Goal: Task Accomplishment & Management: Manage account settings

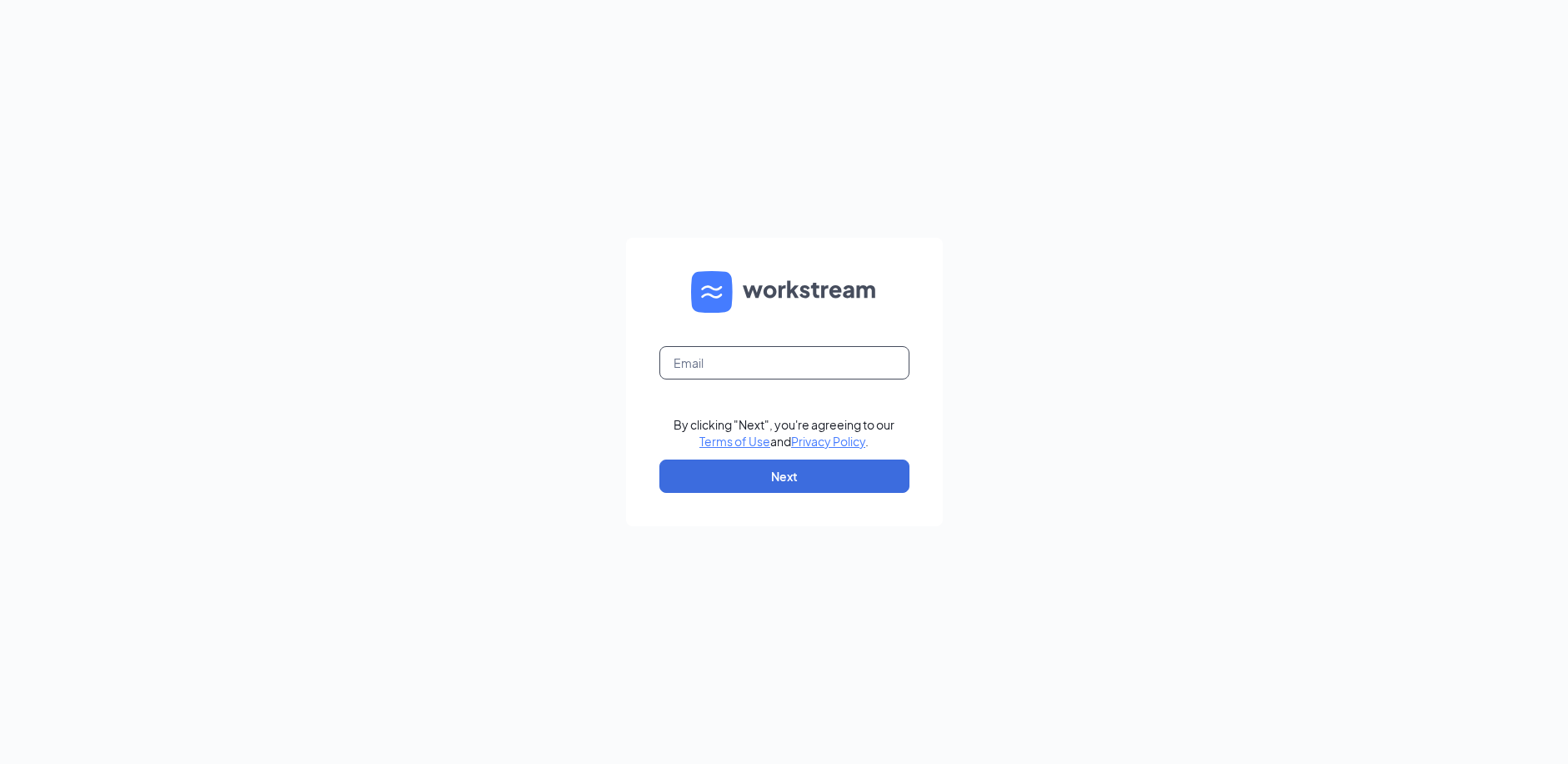
click at [708, 364] on input "text" at bounding box center [784, 363] width 250 height 33
type input "[EMAIL_ADDRESS][DOMAIN_NAME]"
click at [770, 462] on button "Next" at bounding box center [784, 477] width 250 height 33
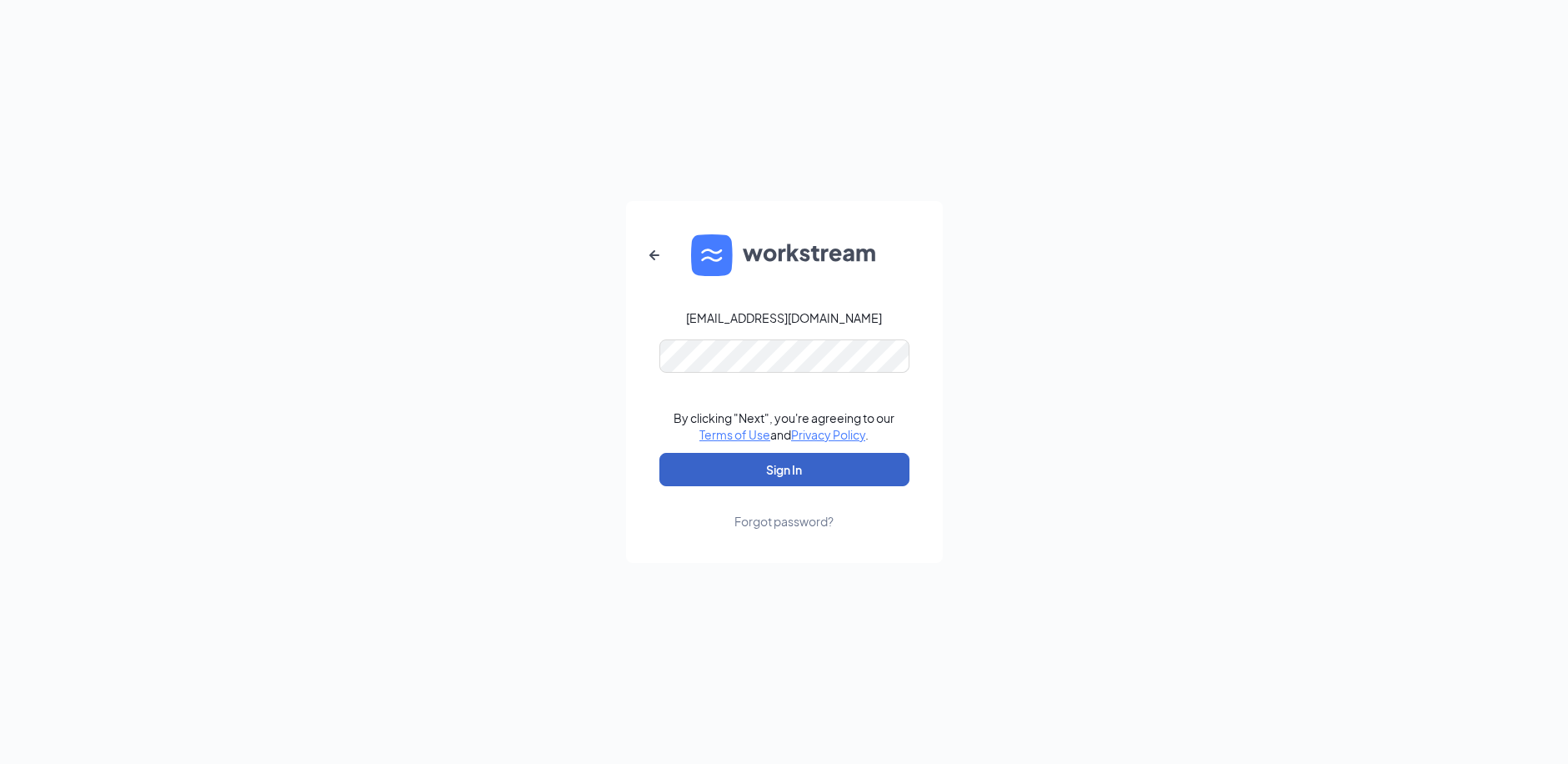
click at [827, 483] on button "Sign In" at bounding box center [784, 469] width 250 height 33
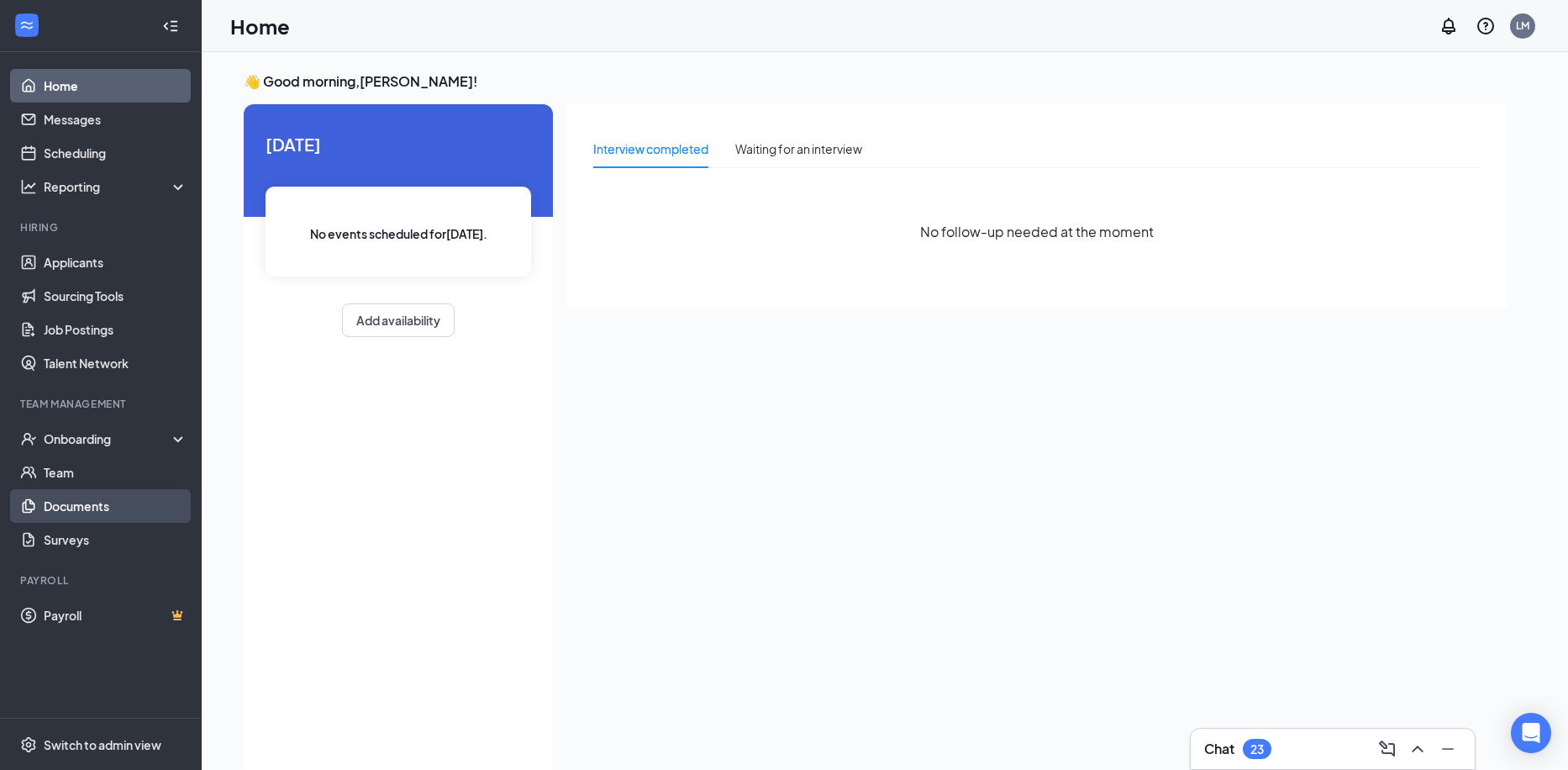
click at [97, 506] on link "Documents" at bounding box center [115, 506] width 144 height 34
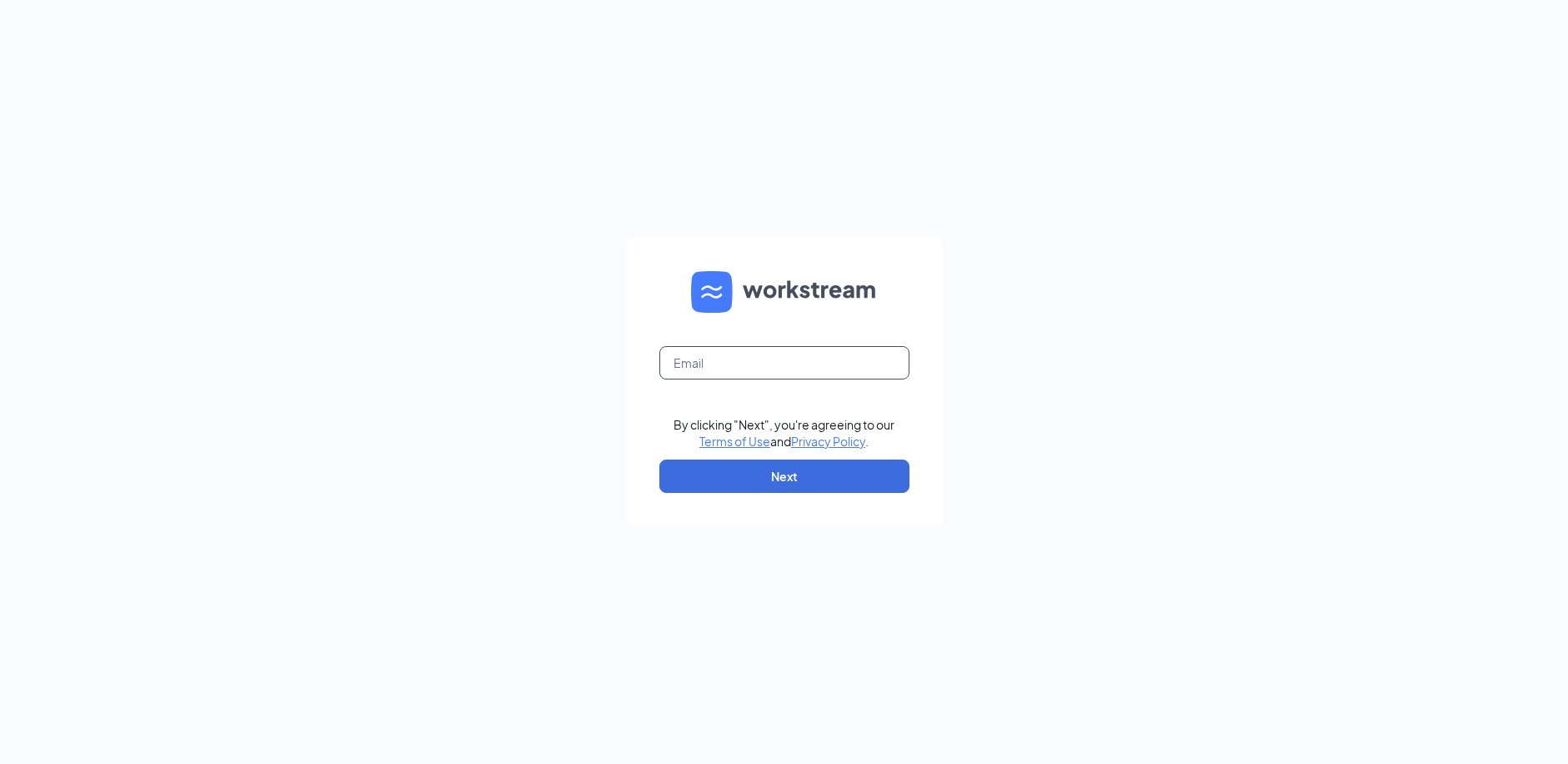
drag, startPoint x: 728, startPoint y: 375, endPoint x: 897, endPoint y: 366, distance: 169.2
click at [728, 375] on input "text" at bounding box center [784, 363] width 250 height 33
type input "dnewland91@gmail.com"
click at [810, 465] on button "Next" at bounding box center [784, 477] width 250 height 33
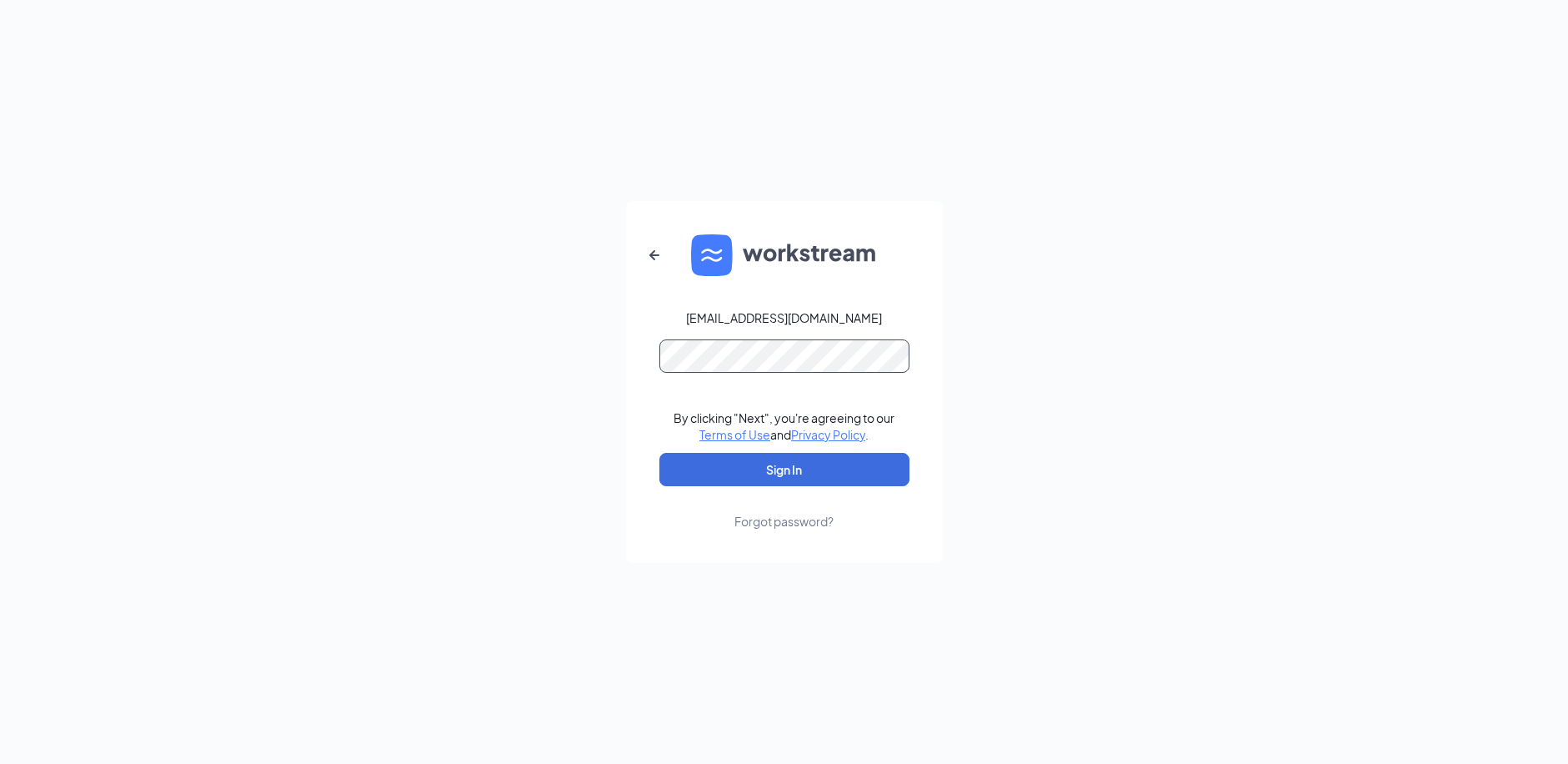
click at [659, 453] on button "Sign In" at bounding box center [784, 469] width 250 height 33
click at [802, 462] on button "Sign In" at bounding box center [784, 469] width 250 height 33
click at [502, 371] on div "dnewland91@gmail.com Credential mismatches. By clicking "Next", you're agreeing…" at bounding box center [784, 382] width 1568 height 764
click at [659, 453] on button "Sign In" at bounding box center [784, 469] width 250 height 33
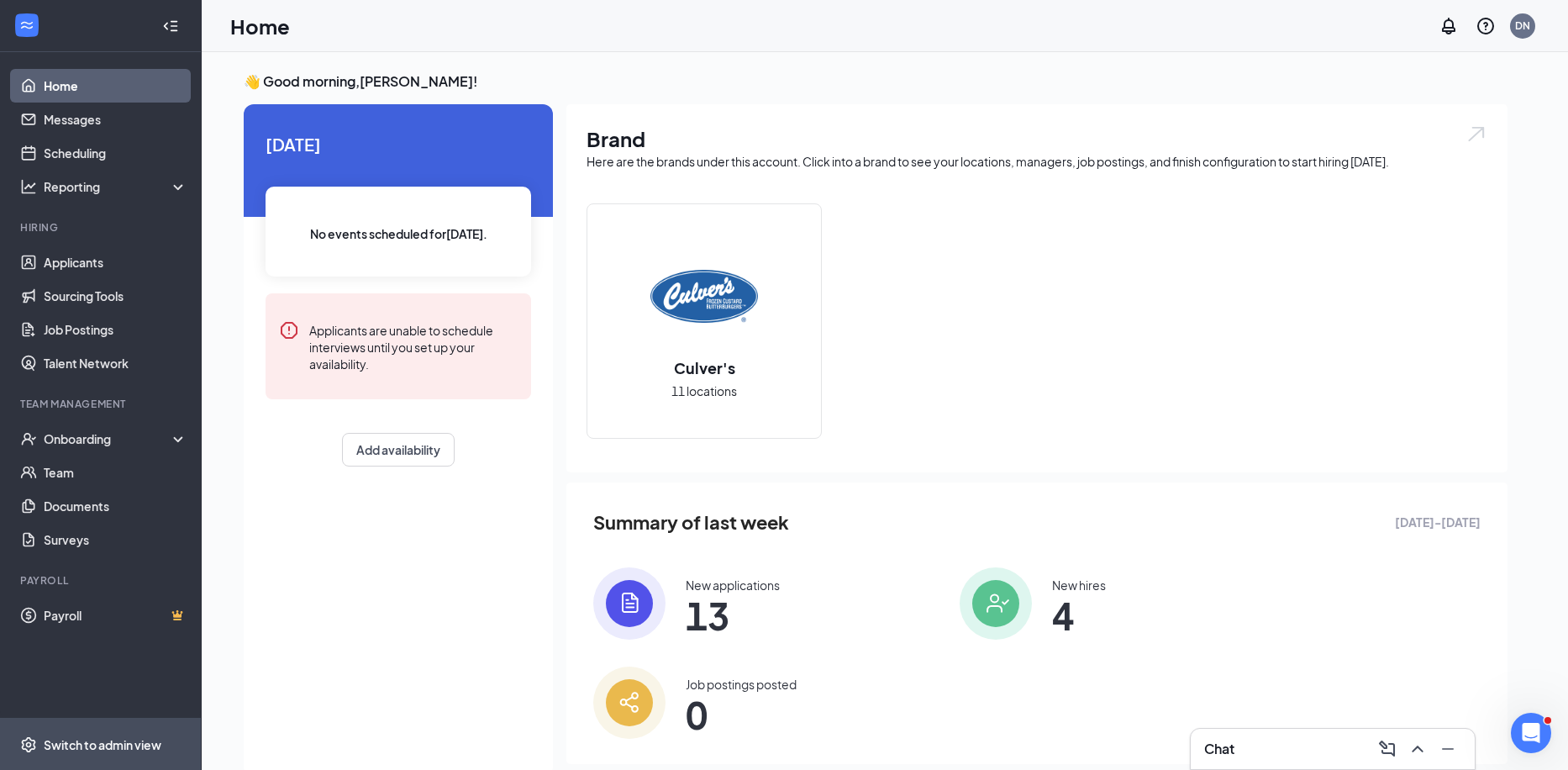
click at [104, 734] on span "Switch to admin view" at bounding box center [115, 744] width 144 height 51
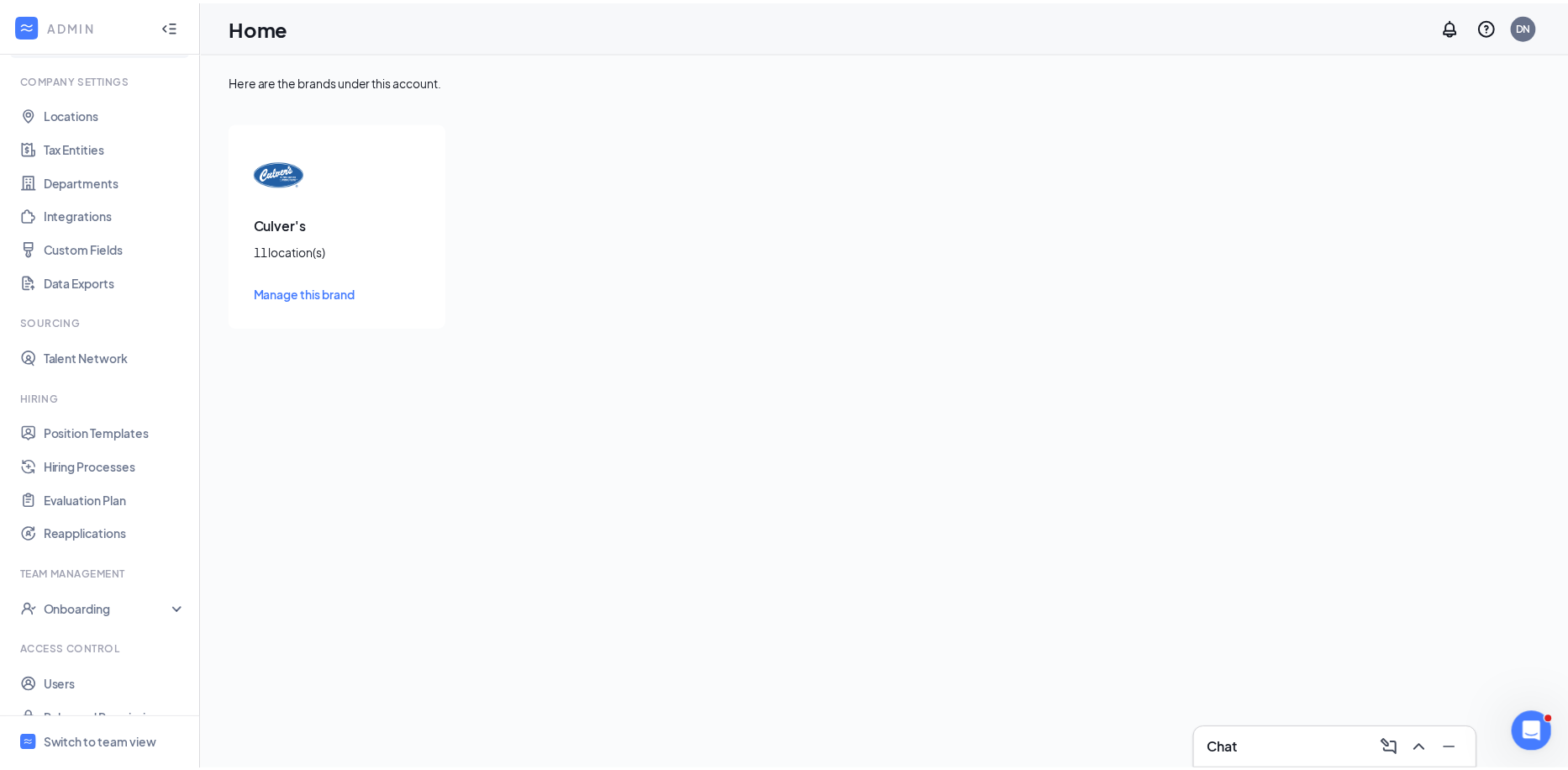
scroll to position [73, 0]
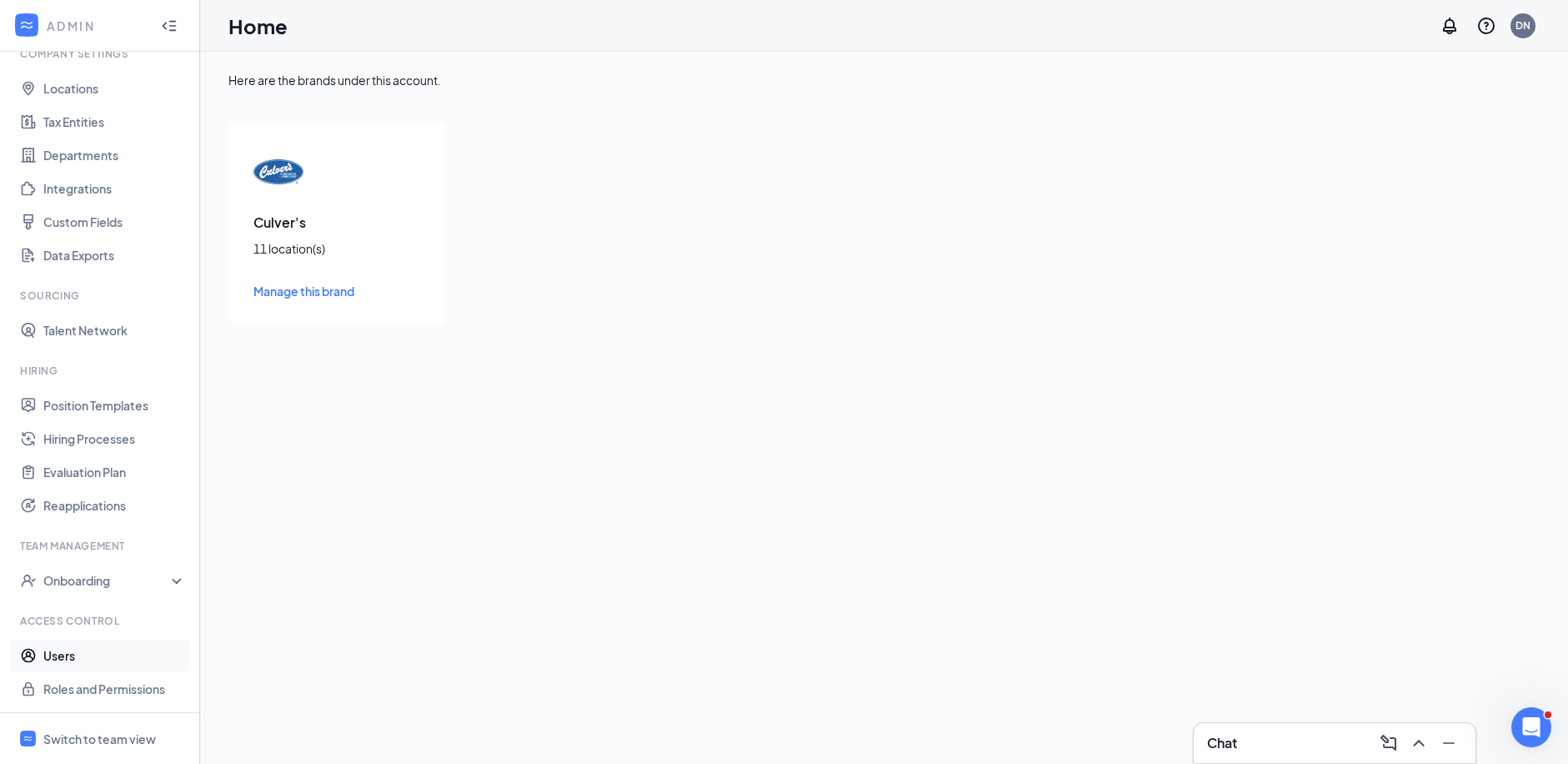
click at [63, 663] on link "Users" at bounding box center [114, 656] width 142 height 33
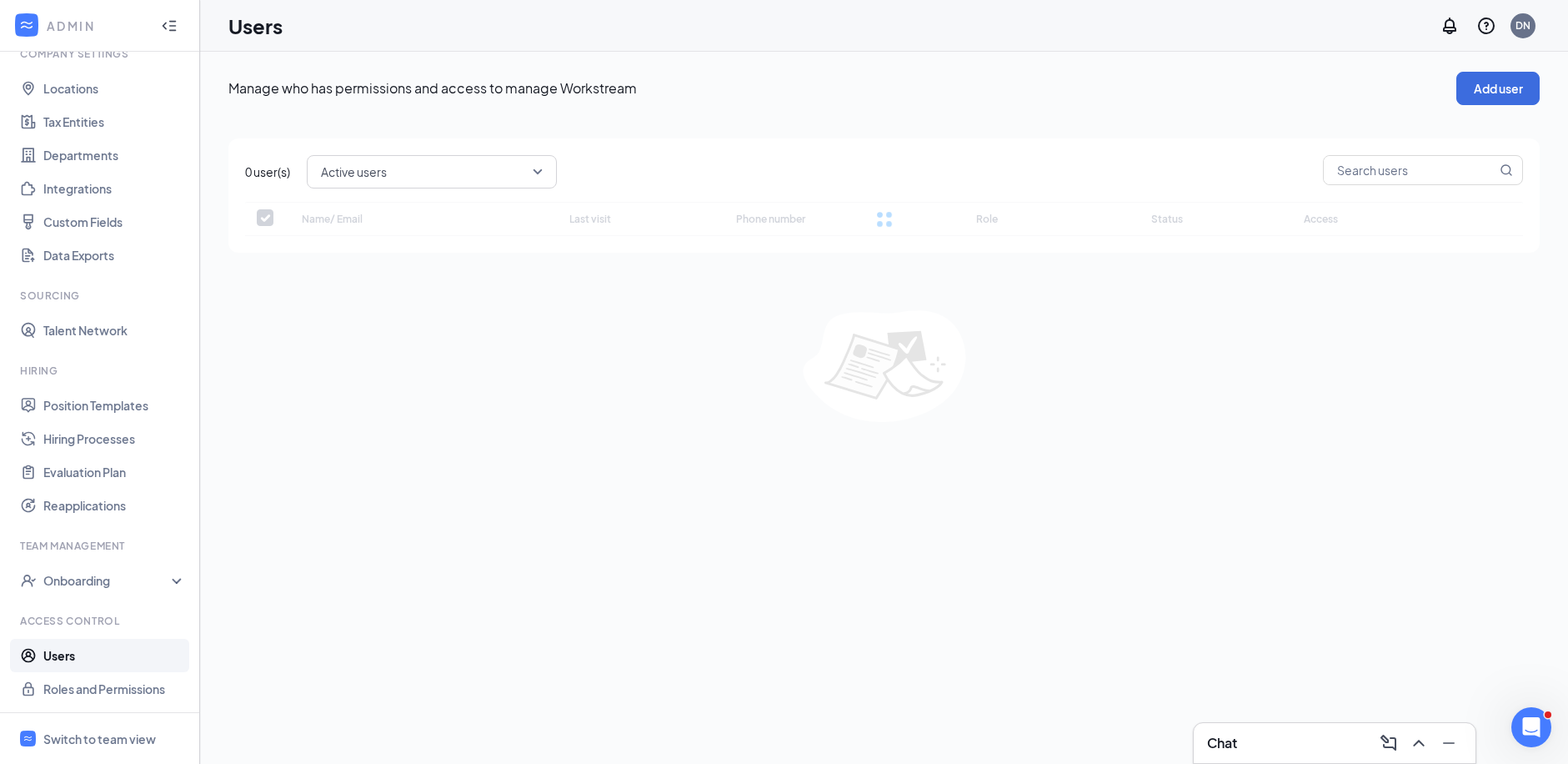
checkbox input "false"
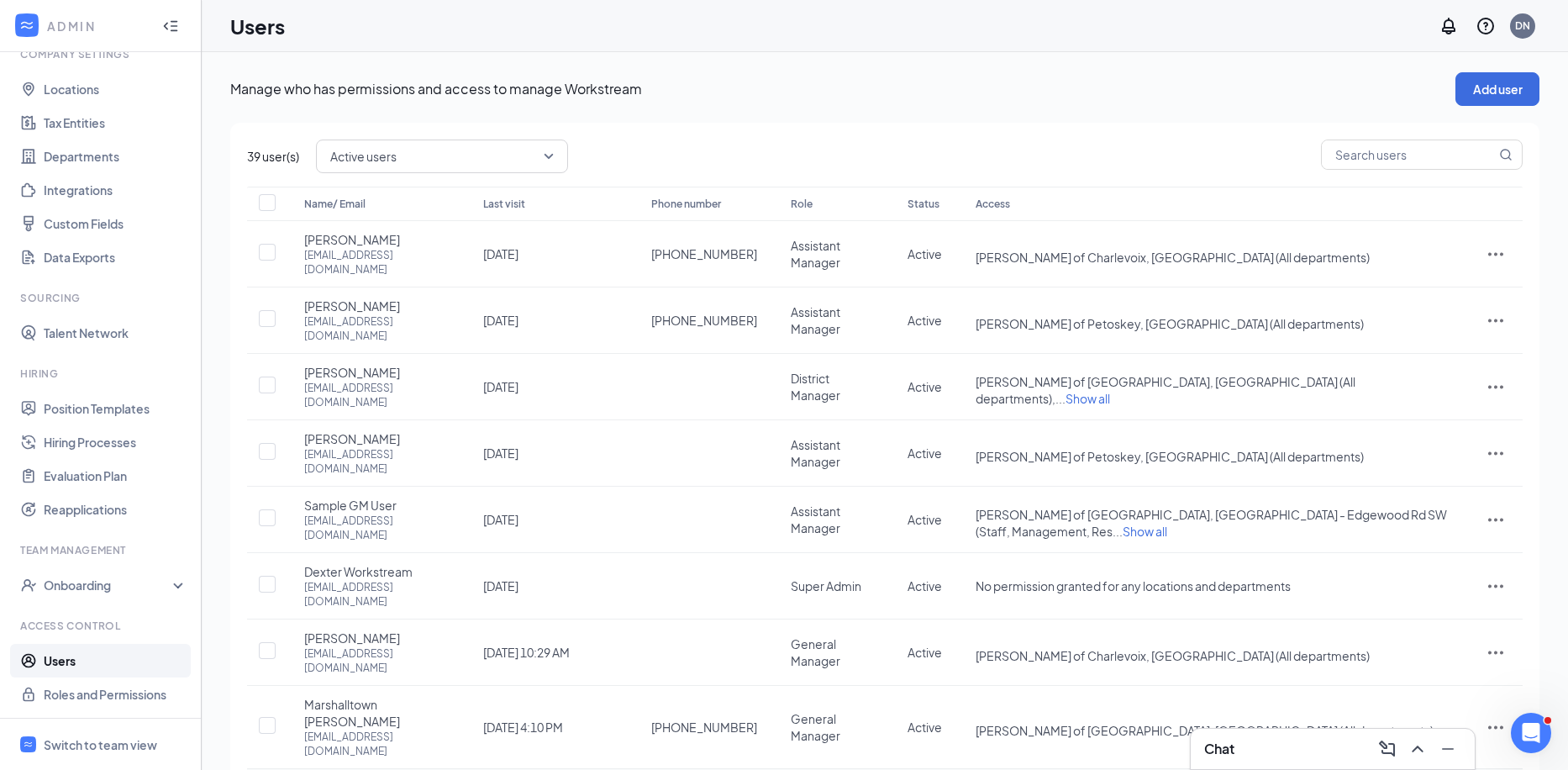
click at [1433, 720] on span "Edit user" at bounding box center [1411, 719] width 48 height 15
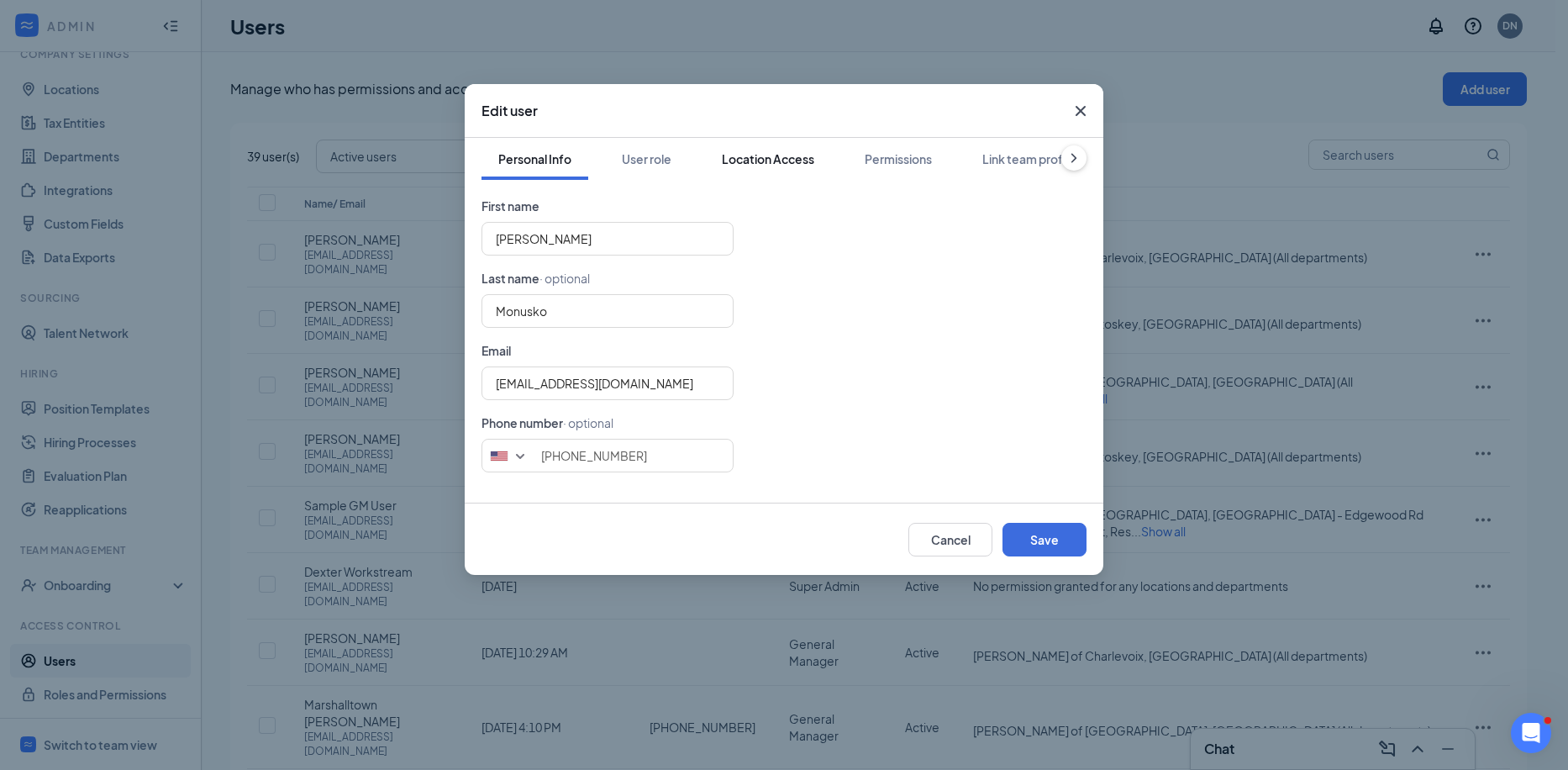
click at [797, 156] on div "Location Access" at bounding box center [768, 159] width 92 height 17
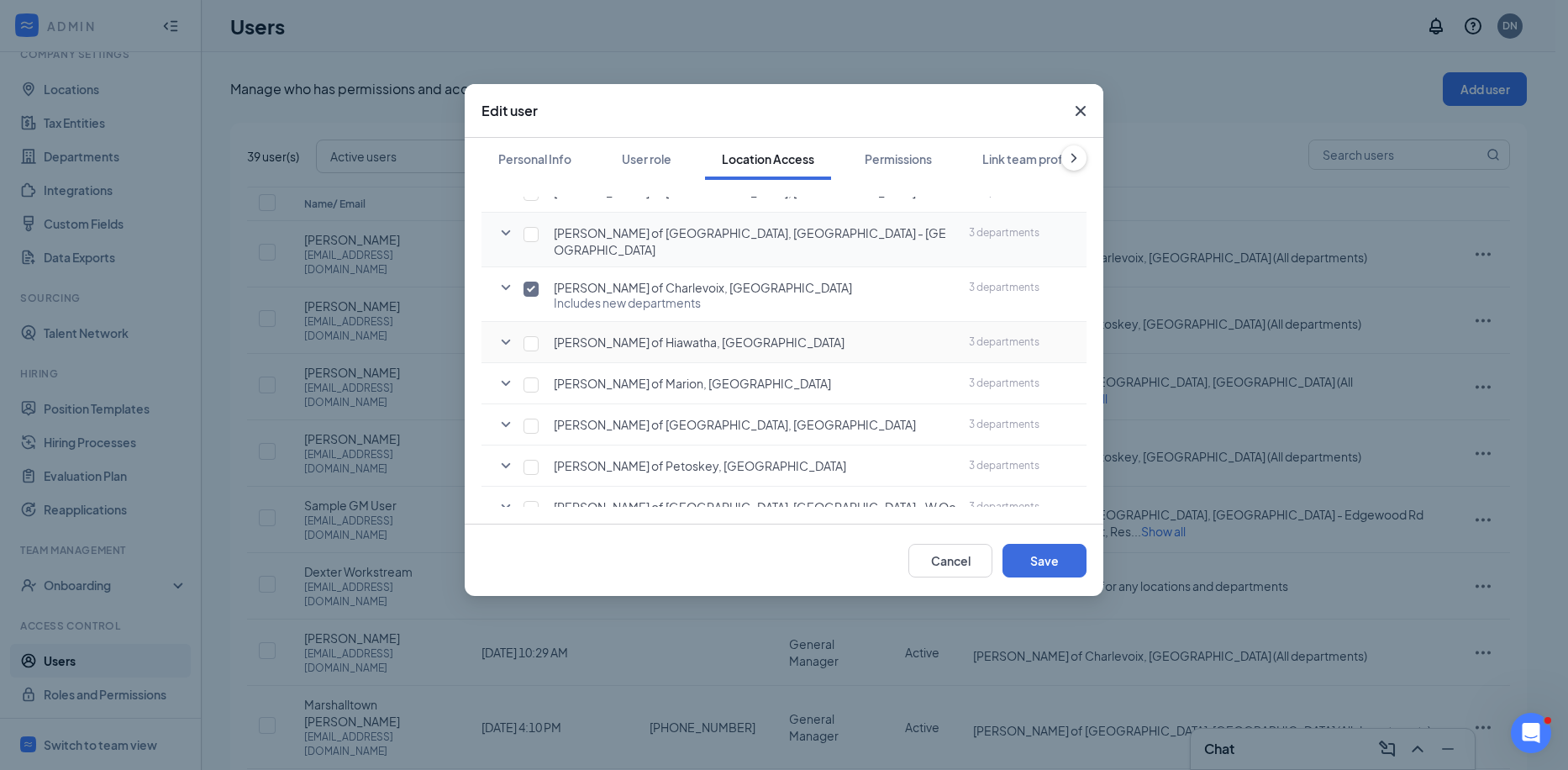
scroll to position [168, 0]
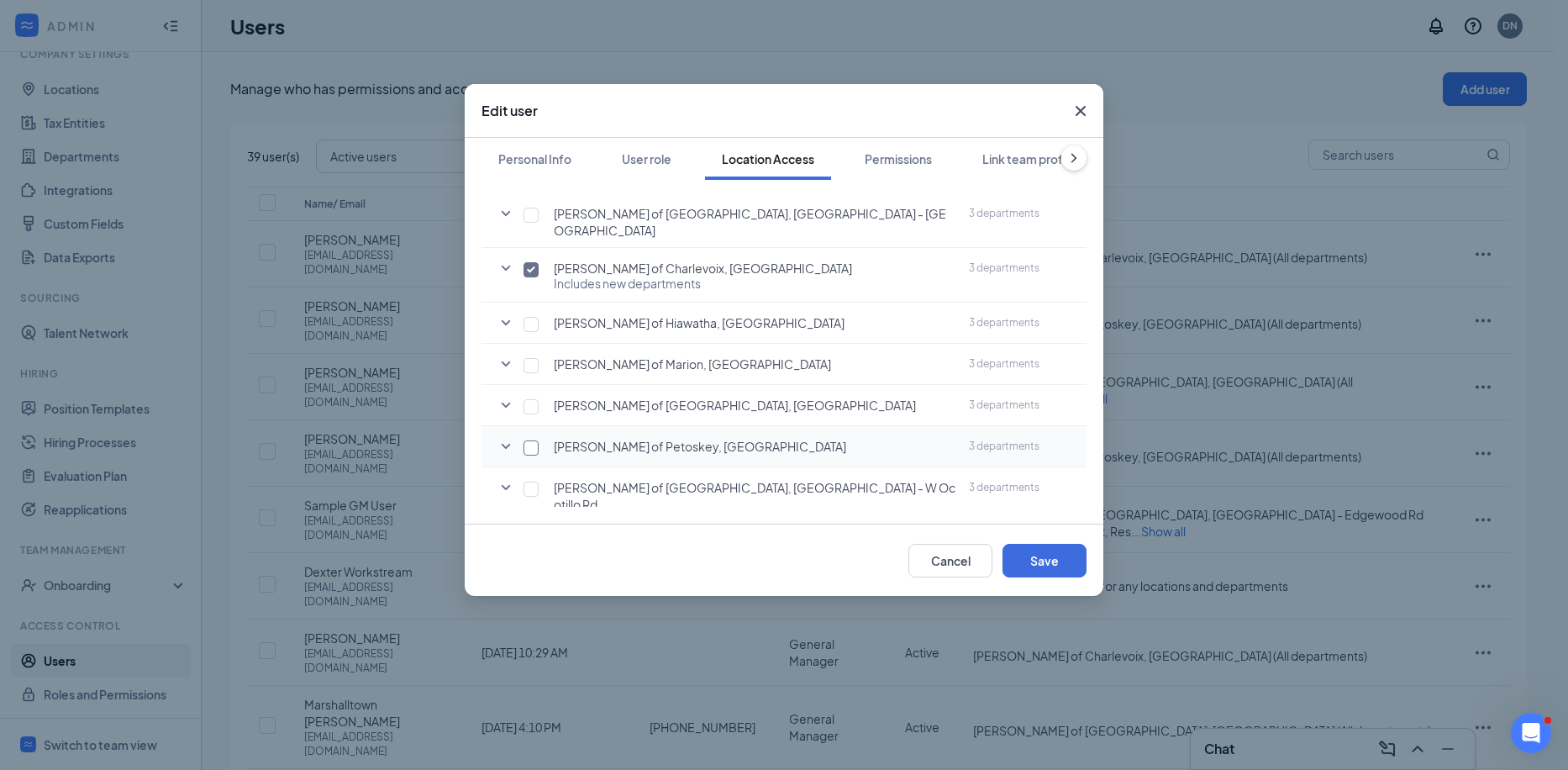
click at [528, 440] on input "checkbox" at bounding box center [531, 447] width 15 height 15
click at [530, 440] on input "checkbox" at bounding box center [531, 447] width 15 height 15
checkbox input "false"
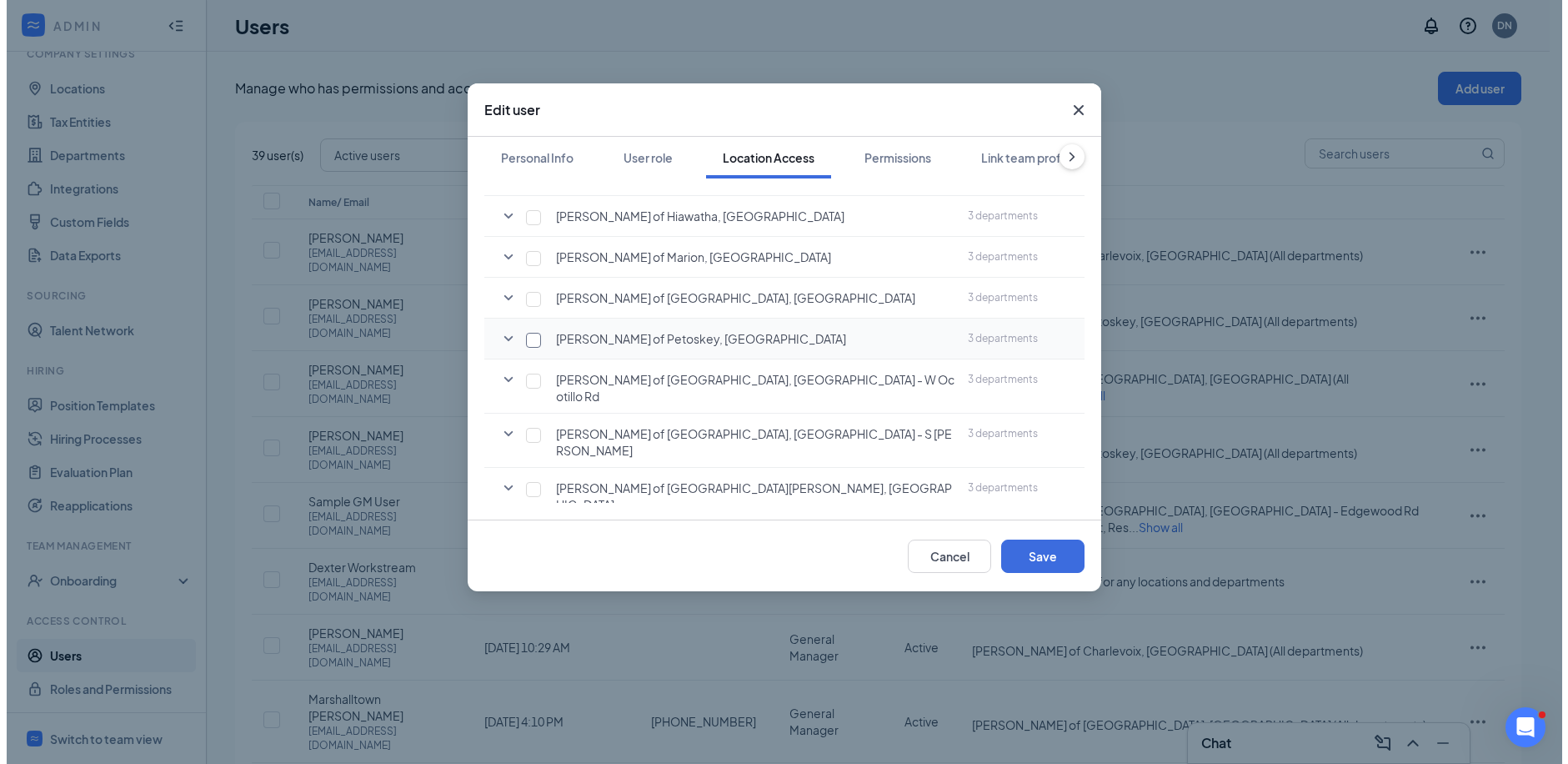
scroll to position [278, 0]
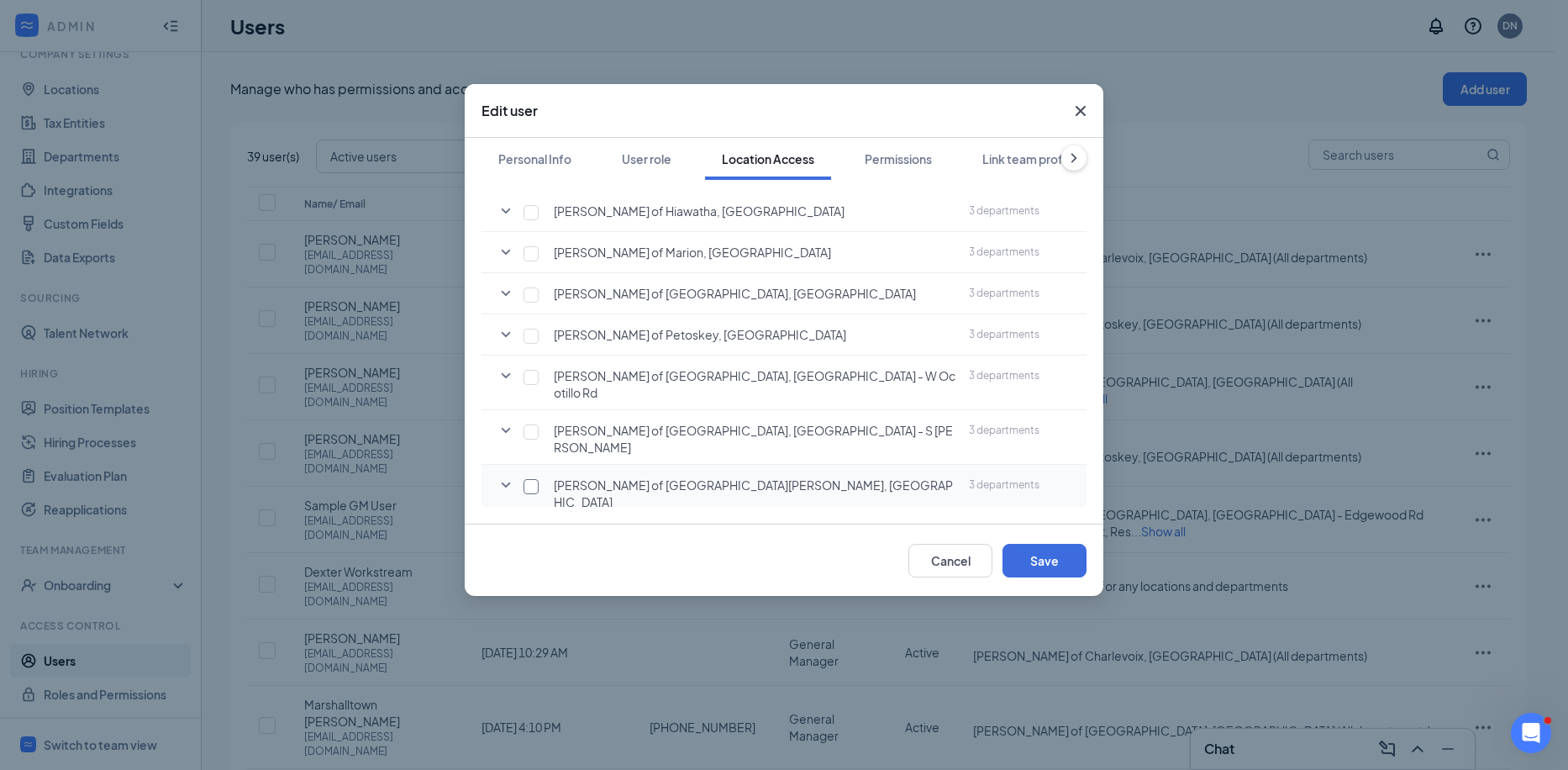
click at [529, 479] on input "checkbox" at bounding box center [531, 486] width 15 height 15
checkbox input "true"
click at [1033, 547] on button "Save" at bounding box center [1044, 561] width 84 height 34
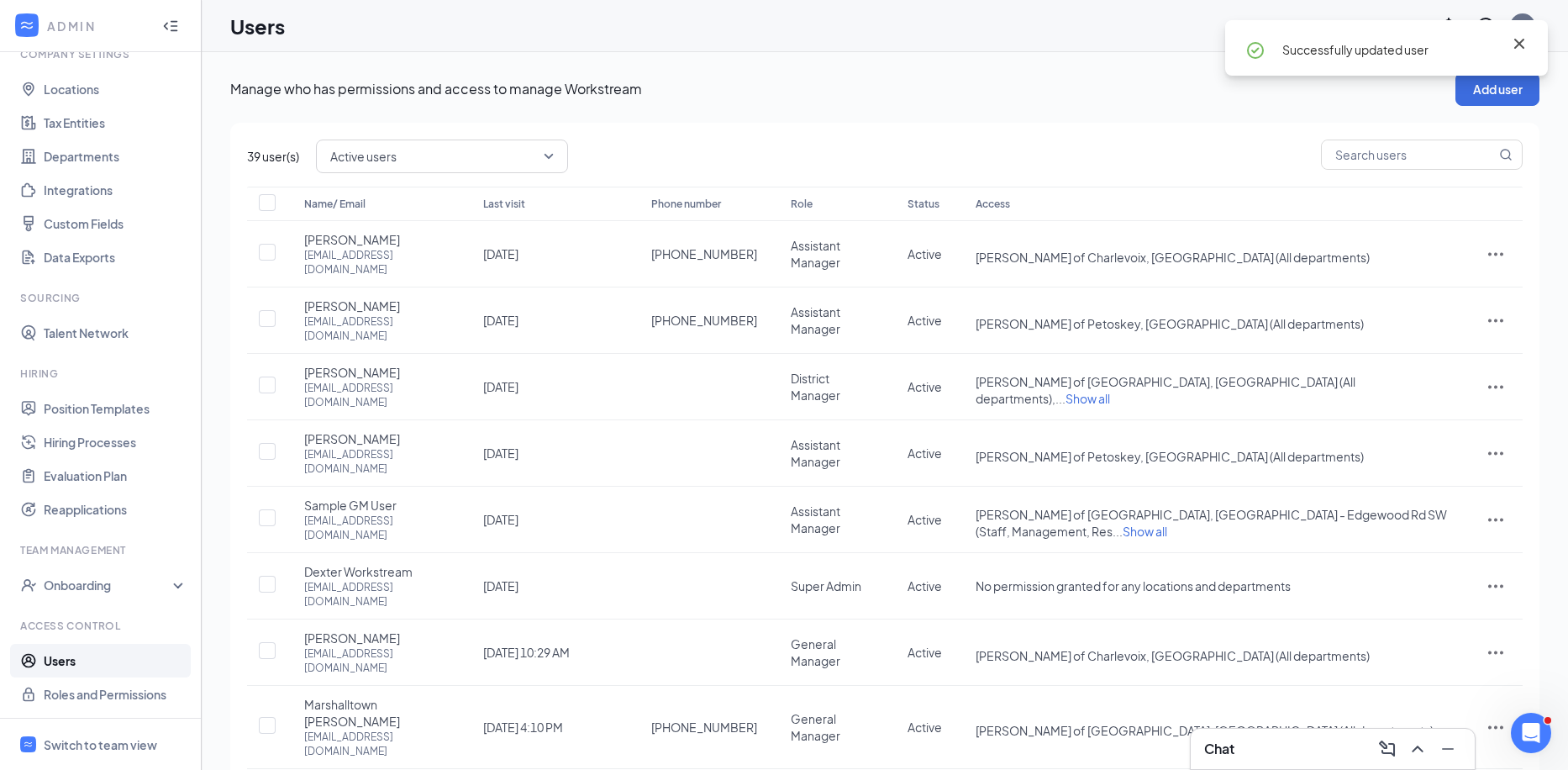
click at [1513, 43] on icon "Cross" at bounding box center [1518, 43] width 20 height 20
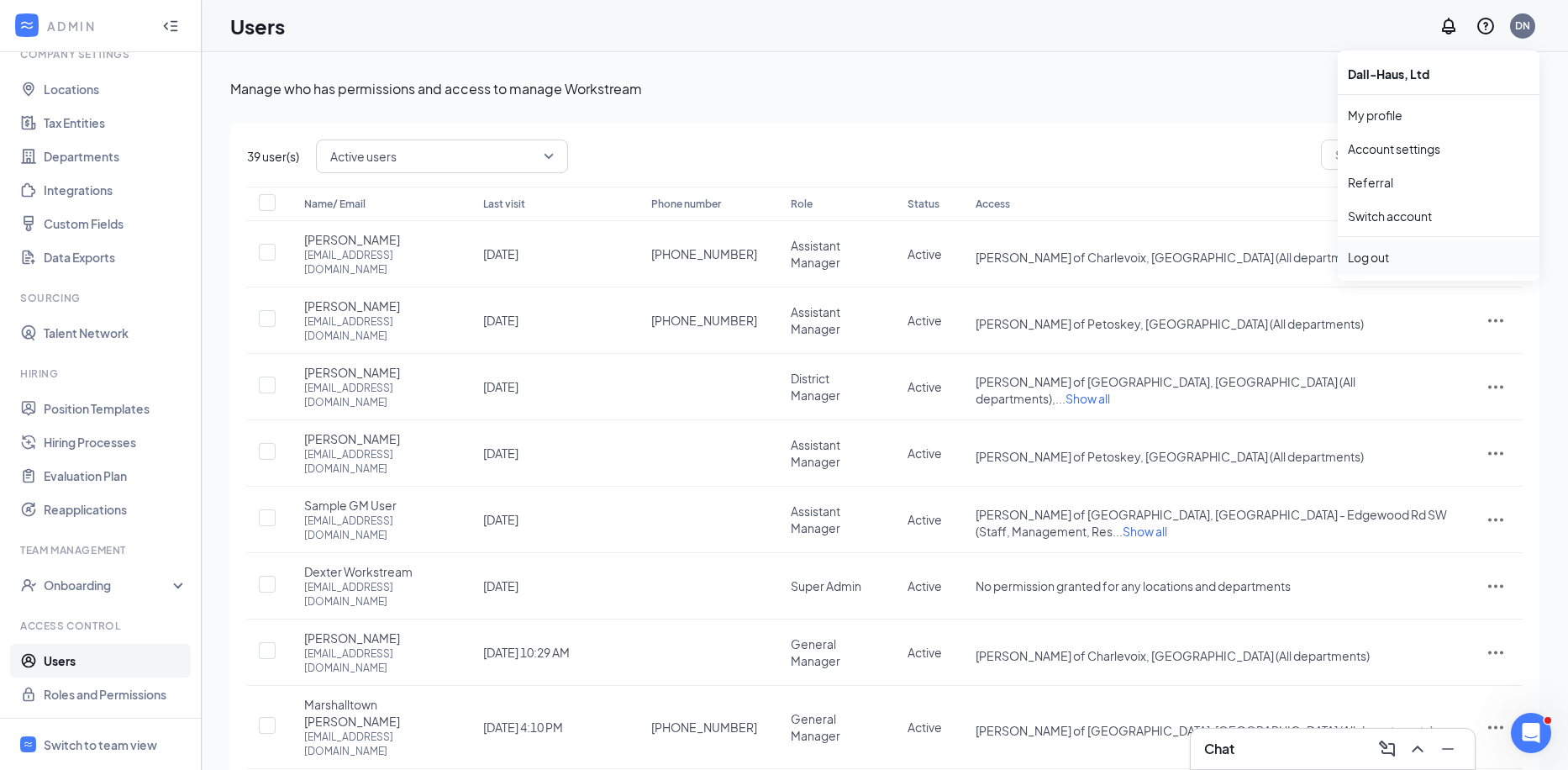
click at [1378, 251] on div "Log out" at bounding box center [1438, 257] width 182 height 17
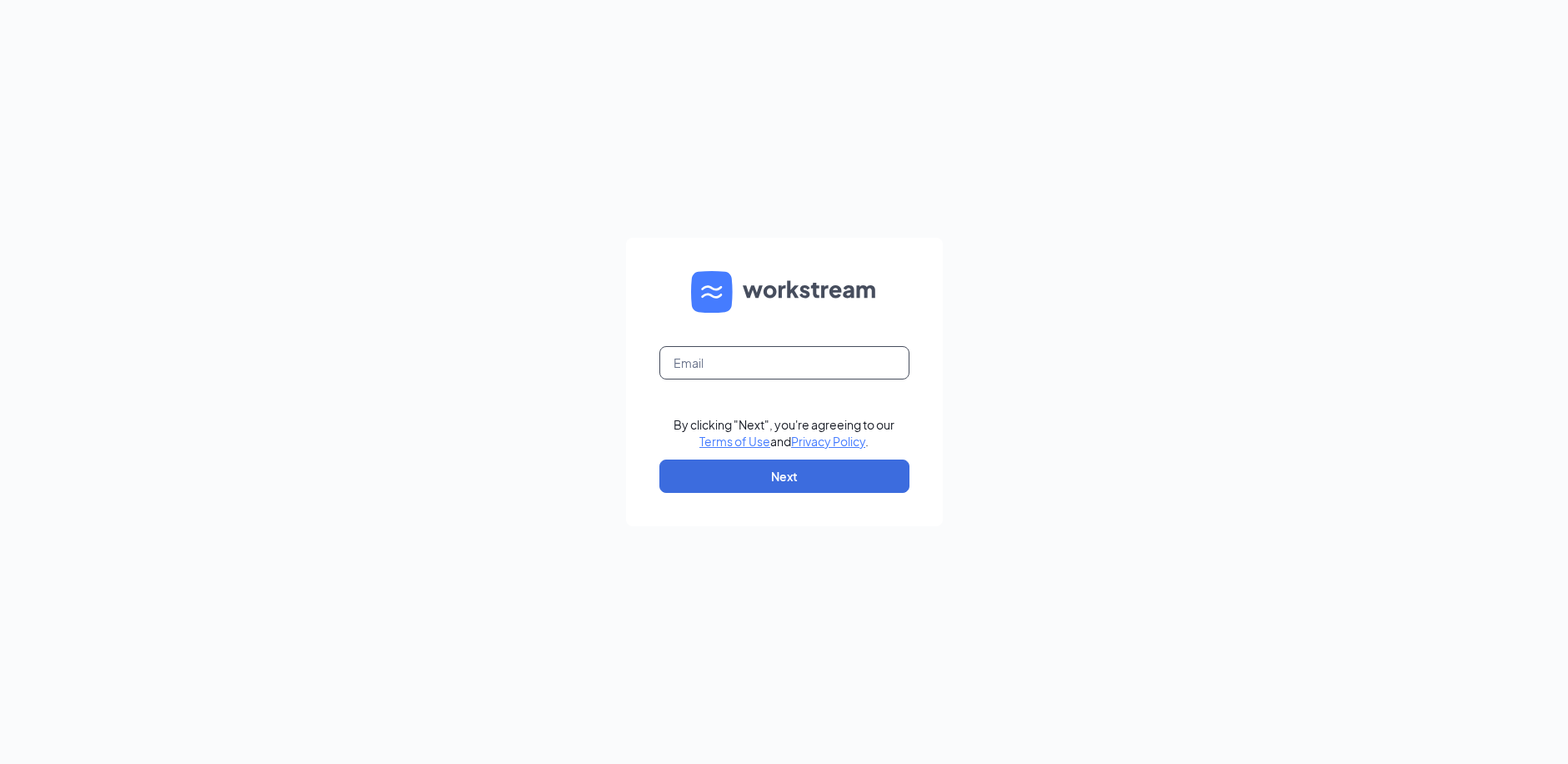
click at [711, 372] on input "text" at bounding box center [784, 363] width 250 height 33
click at [819, 366] on input "Lmonusko" at bounding box center [784, 363] width 250 height 33
type input "[EMAIL_ADDRESS][DOMAIN_NAME]"
click at [717, 476] on button "Next" at bounding box center [784, 477] width 250 height 33
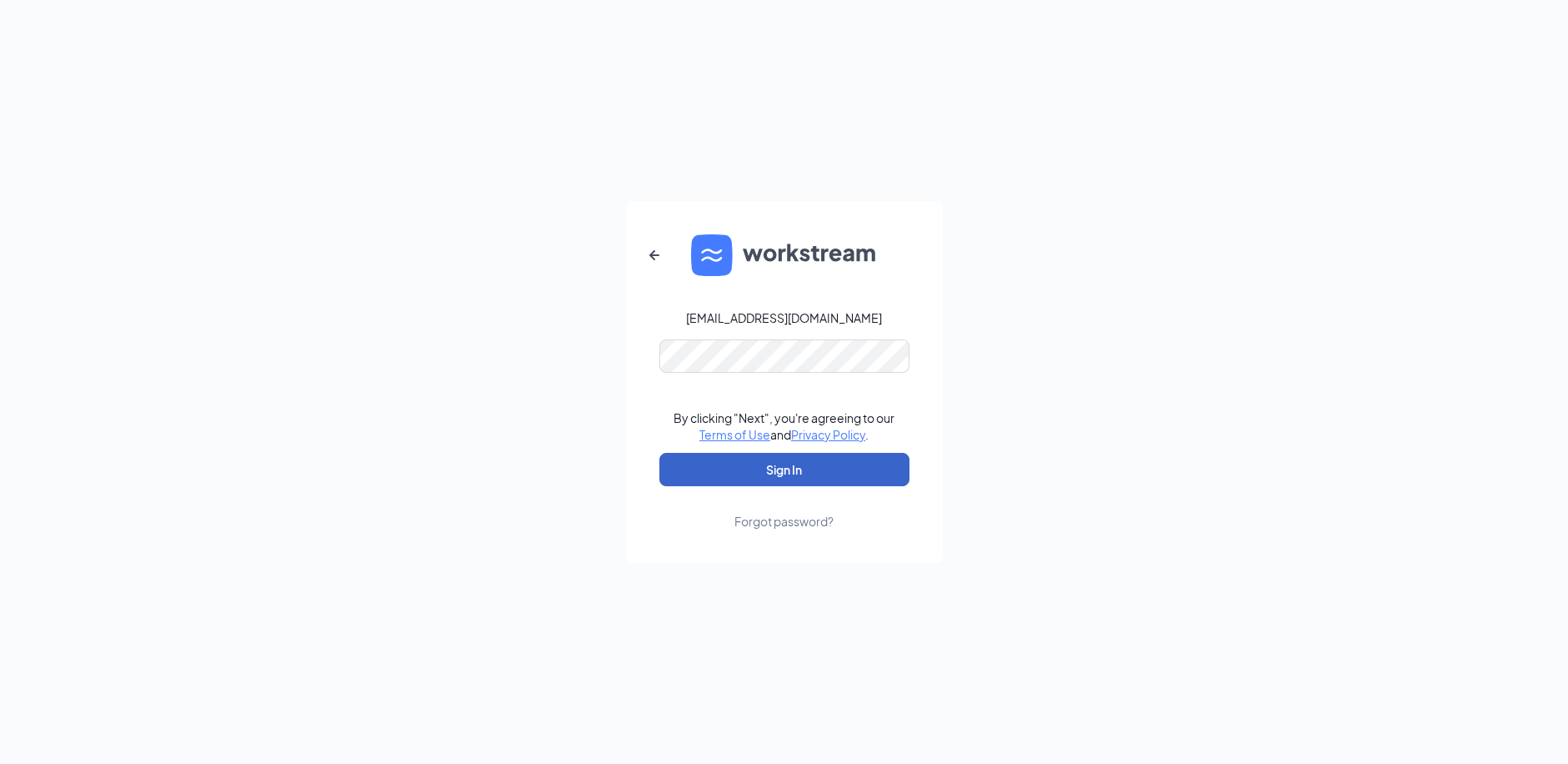
click at [805, 471] on button "Sign In" at bounding box center [784, 469] width 250 height 33
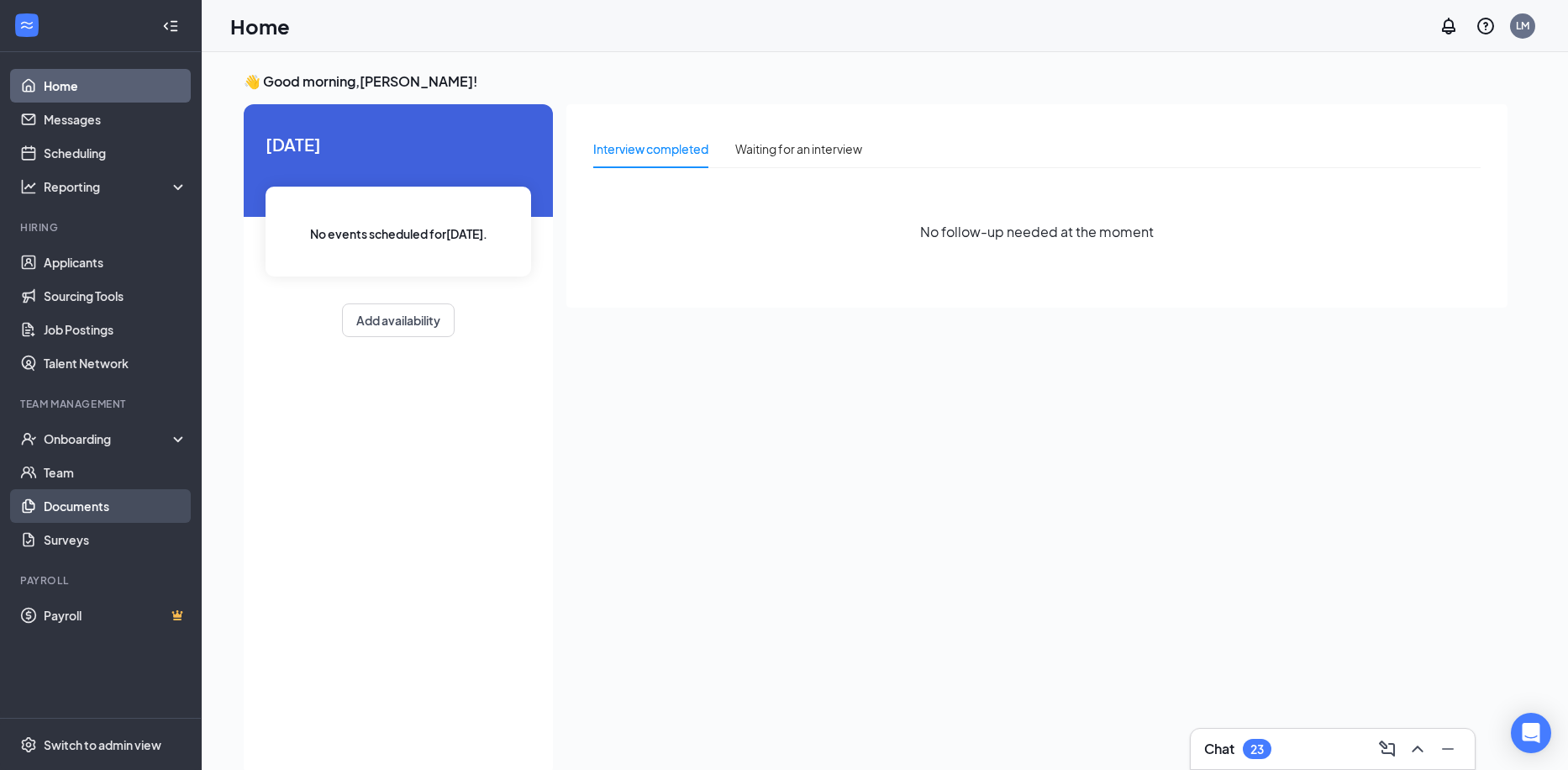
click at [82, 504] on link "Documents" at bounding box center [115, 506] width 144 height 34
click at [58, 501] on link "Documents" at bounding box center [115, 506] width 144 height 34
